Goal: Check status: Check status

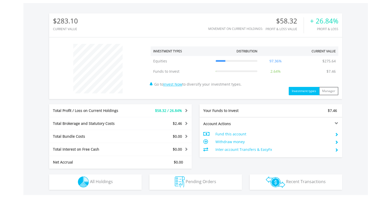
scroll to position [49, 98]
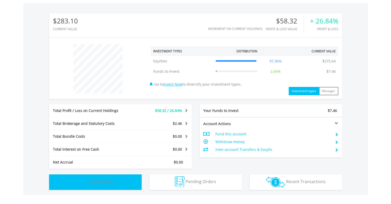
click at [112, 179] on span "All Holdings" at bounding box center [101, 181] width 23 height 6
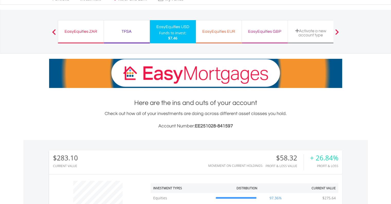
scroll to position [0, 0]
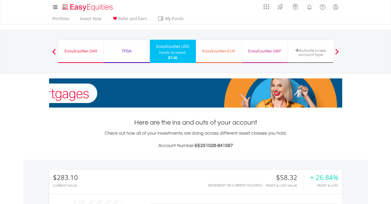
click at [220, 51] on div "EasyEquities EUR" at bounding box center [219, 50] width 40 height 7
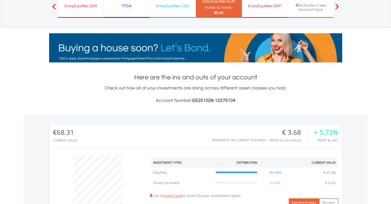
scroll to position [180, 0]
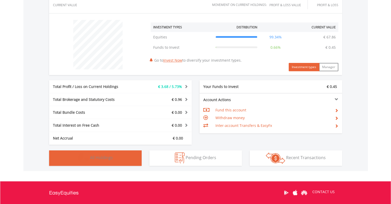
drag, startPoint x: 91, startPoint y: 162, endPoint x: 102, endPoint y: 155, distance: 12.8
click at [91, 162] on button "Holdings All Holdings" at bounding box center [95, 157] width 93 height 15
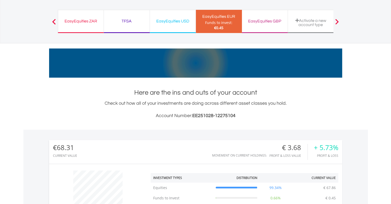
scroll to position [0, 0]
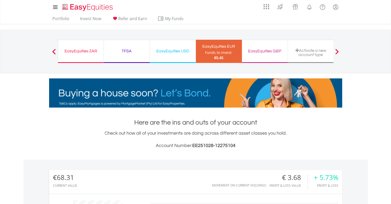
click at [274, 53] on div "EasyEquities GBP" at bounding box center [265, 50] width 40 height 7
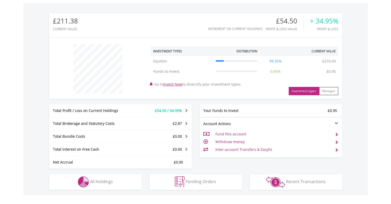
scroll to position [49, 98]
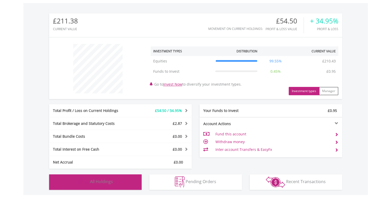
click at [69, 185] on button "Holdings All Holdings" at bounding box center [95, 181] width 93 height 15
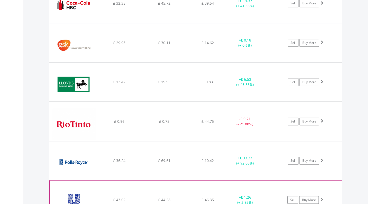
scroll to position [489, 0]
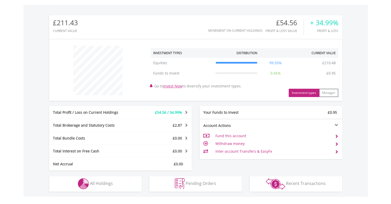
scroll to position [49, 98]
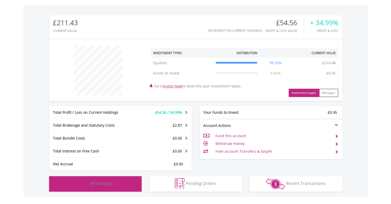
click at [85, 181] on img "button" at bounding box center [83, 183] width 11 height 11
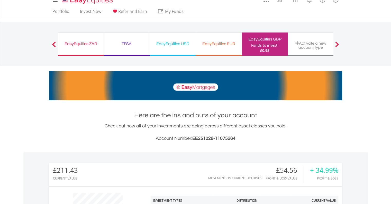
scroll to position [0, 0]
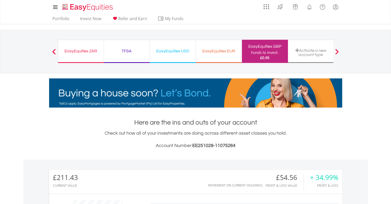
drag, startPoint x: 76, startPoint y: 55, endPoint x: 79, endPoint y: 53, distance: 4.3
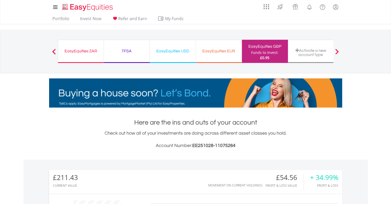
click at [76, 55] on div "EasyEquities ZAR Funds to invest: £0.95" at bounding box center [81, 51] width 46 height 23
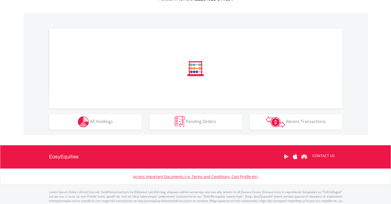
scroll to position [154, 0]
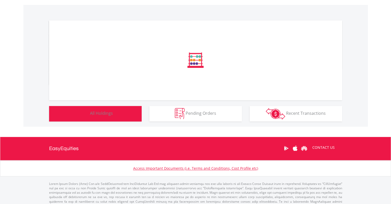
click at [112, 116] on button "Holdings All Holdings" at bounding box center [95, 113] width 93 height 15
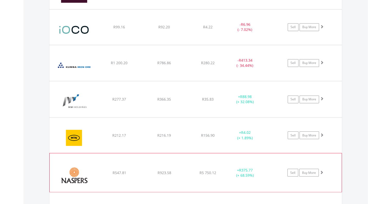
scroll to position [875, 0]
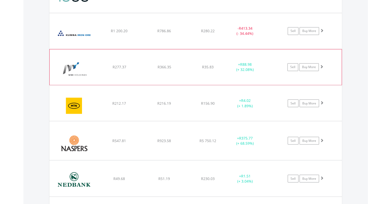
click at [323, 65] on span at bounding box center [322, 67] width 4 height 4
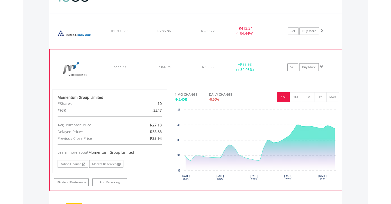
click at [322, 65] on span at bounding box center [322, 67] width 4 height 4
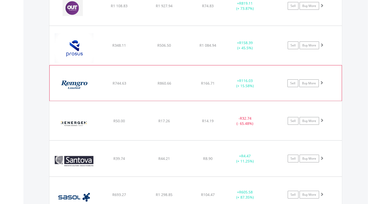
scroll to position [1261, 0]
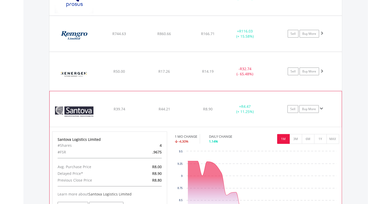
scroll to position [1338, 0]
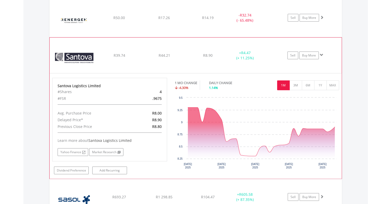
click at [323, 53] on span at bounding box center [322, 55] width 4 height 4
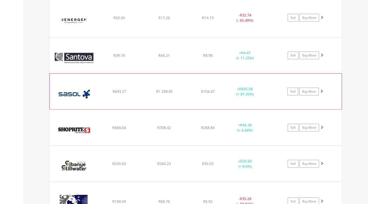
click at [323, 89] on span at bounding box center [322, 91] width 4 height 4
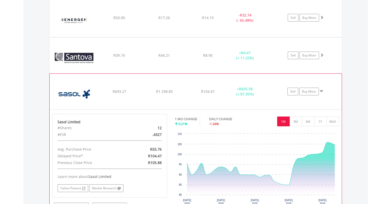
click at [321, 89] on span at bounding box center [322, 91] width 4 height 4
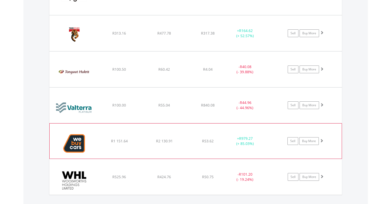
scroll to position [1699, 0]
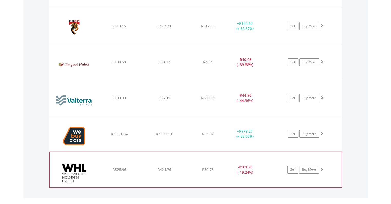
click at [322, 167] on span at bounding box center [322, 169] width 4 height 4
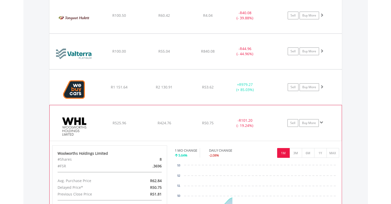
scroll to position [1802, 0]
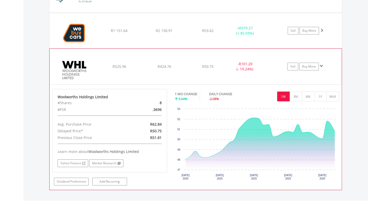
click at [321, 64] on span at bounding box center [322, 66] width 4 height 4
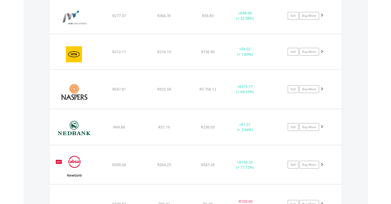
scroll to position [924, 0]
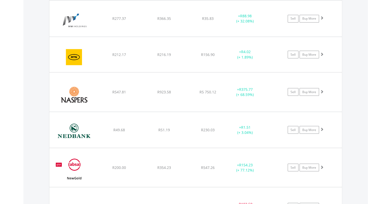
click at [371, 43] on body "My Investments Invest Now New Listings Sell My Recurring Investments Pending Or…" at bounding box center [195, 69] width 391 height 1986
